Goal: Task Accomplishment & Management: Use online tool/utility

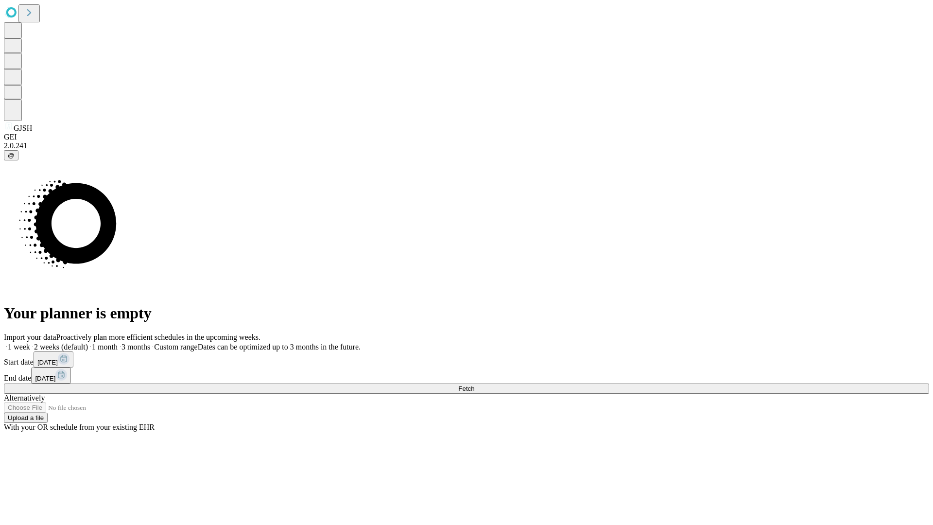
click at [474, 385] on span "Fetch" at bounding box center [466, 388] width 16 height 7
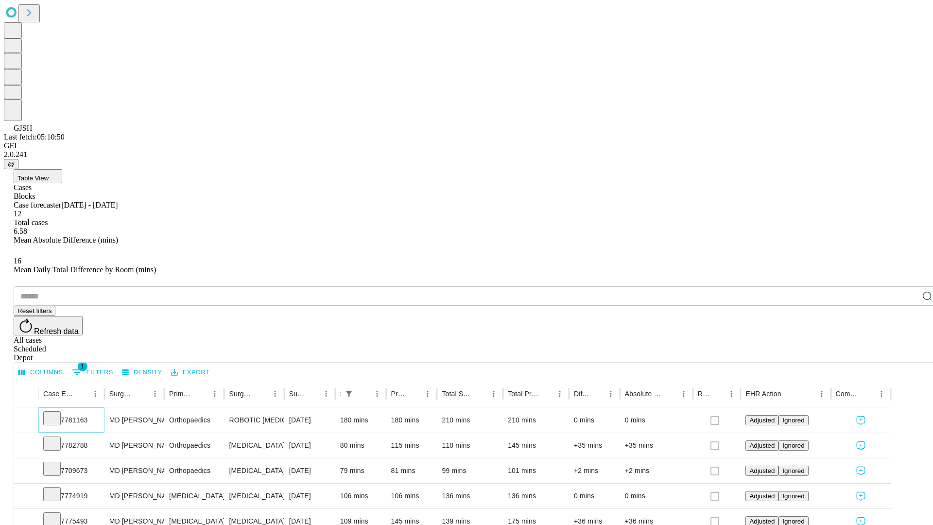
click at [57, 413] on icon at bounding box center [52, 418] width 10 height 10
